Goal: Find specific page/section: Find specific page/section

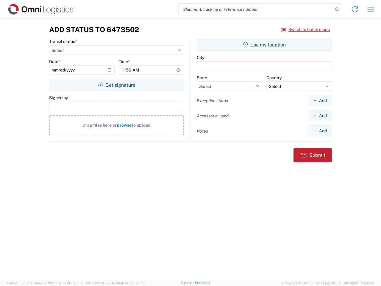
click at [256, 9] on input "search" at bounding box center [256, 9] width 154 height 11
click at [337, 10] on icon at bounding box center [337, 9] width 8 height 8
click at [355, 9] on icon at bounding box center [355, 9] width 10 height 10
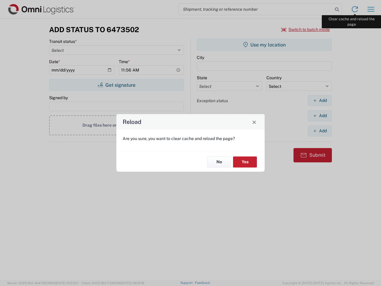
click at [371, 9] on div "Reload Are you sure, you want to clear cache and reload the page? No Yes" at bounding box center [190, 143] width 381 height 286
click at [306, 29] on div "Reload Are you sure, you want to clear cache and reload the page? No Yes" at bounding box center [190, 143] width 381 height 286
click at [116, 85] on div "Reload Are you sure, you want to clear cache and reload the page? No Yes" at bounding box center [190, 143] width 381 height 286
click at [265, 45] on div "Reload Are you sure, you want to clear cache and reload the page? No Yes" at bounding box center [190, 143] width 381 height 286
click at [320, 100] on div "Reload Are you sure, you want to clear cache and reload the page? No Yes" at bounding box center [190, 143] width 381 height 286
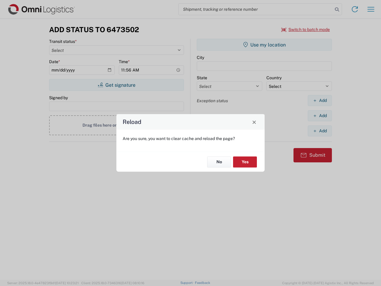
click at [320, 116] on div "Reload Are you sure, you want to clear cache and reload the page? No Yes" at bounding box center [190, 143] width 381 height 286
click at [320, 131] on div "Reload Are you sure, you want to clear cache and reload the page? No Yes" at bounding box center [190, 143] width 381 height 286
